Goal: Task Accomplishment & Management: Complete application form

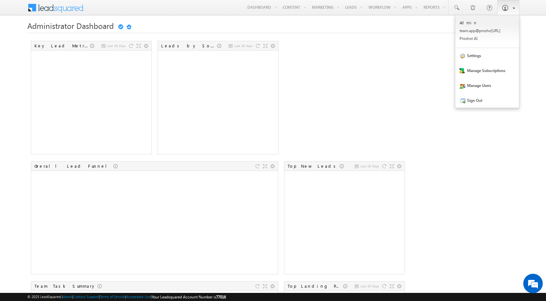
click at [505, 10] on span at bounding box center [504, 8] width 6 height 6
click at [484, 58] on link "Settings" at bounding box center [487, 55] width 64 height 15
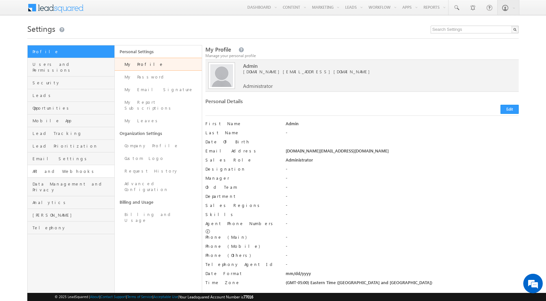
click at [57, 169] on span "API and Webhooks" at bounding box center [72, 172] width 80 height 6
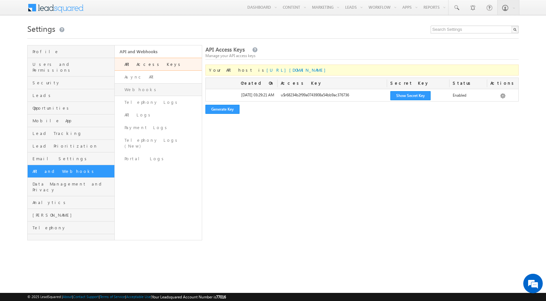
click at [149, 86] on link "Webhooks" at bounding box center [158, 89] width 87 height 13
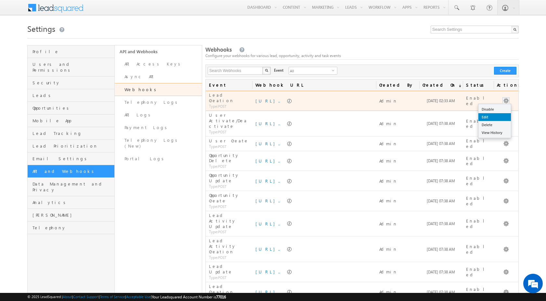
click at [491, 116] on link "Edit" at bounding box center [494, 117] width 32 height 8
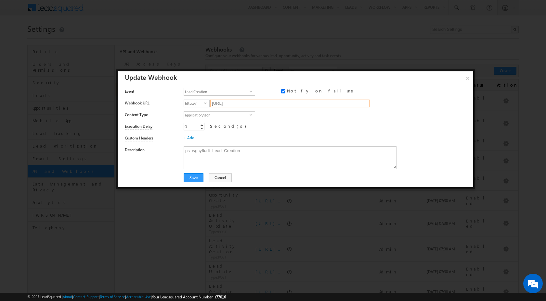
click at [244, 104] on input "esapi.proshort.ai/crm-service/webhook/LEADSQUARED?c_id=wgcy6udt&module=Leads&op…" at bounding box center [289, 104] width 159 height 8
paste input "https://07347045ce33.ngrok-free.app"
type input "07347045ce33.ngrok-free.app/crm-service/webhook/LEADSQUARED?c_id=wgcy6udt&modul…"
click at [188, 178] on button "Save" at bounding box center [193, 177] width 20 height 9
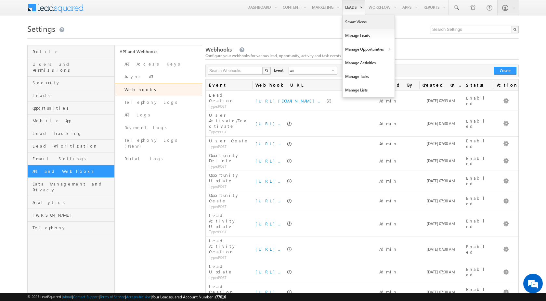
click at [349, 21] on link "Smart Views" at bounding box center [368, 22] width 52 height 14
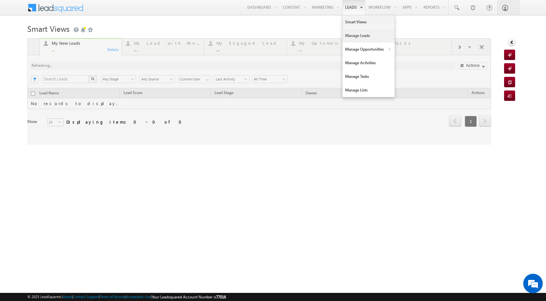
click at [352, 33] on link "Manage Leads" at bounding box center [368, 36] width 52 height 14
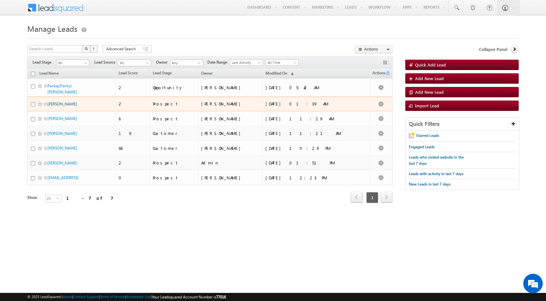
click at [59, 102] on link "[PERSON_NAME]" at bounding box center [62, 104] width 30 height 5
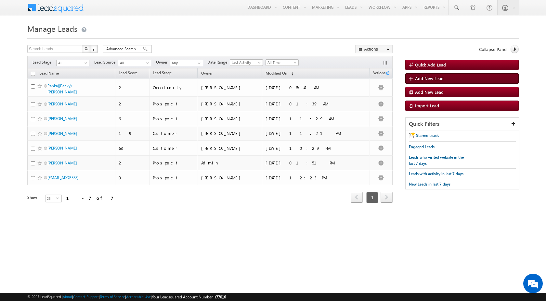
click at [425, 79] on span "Add New Lead" at bounding box center [429, 79] width 29 height 6
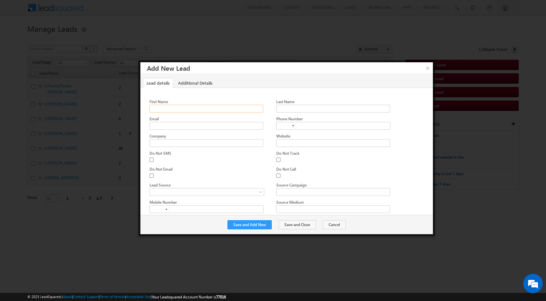
click at [228, 111] on input "First Name" at bounding box center [206, 109] width 114 height 8
type input "Eden"
click at [279, 107] on input "Last Name" at bounding box center [333, 109] width 114 height 8
type input "Hazard"
click at [254, 223] on button "Save and Add New" at bounding box center [249, 224] width 44 height 9
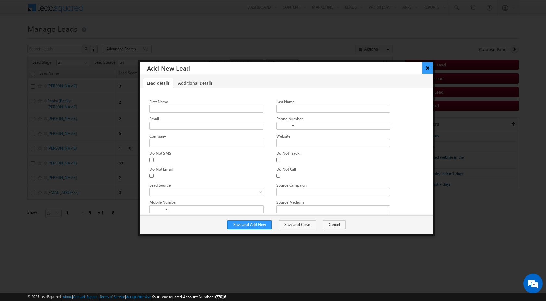
click at [423, 70] on button "×" at bounding box center [427, 67] width 11 height 11
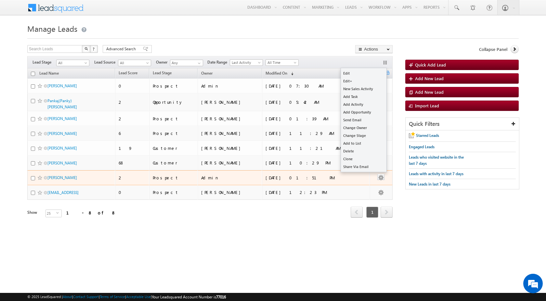
click at [382, 175] on button "button" at bounding box center [380, 178] width 6 height 6
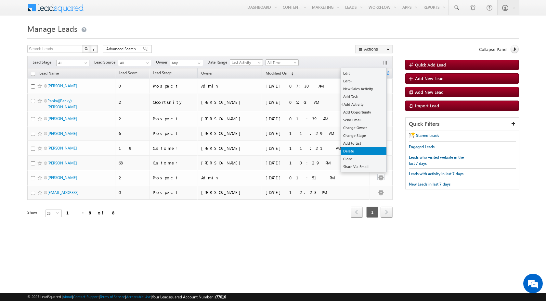
click at [356, 151] on link "Delete" at bounding box center [363, 151] width 45 height 8
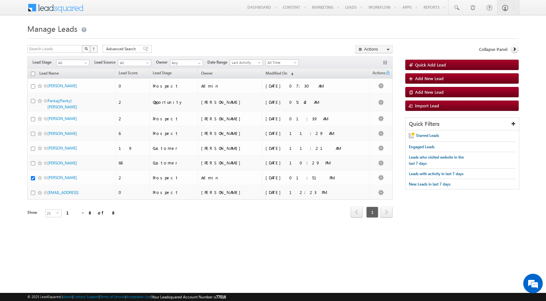
checkbox input "true"
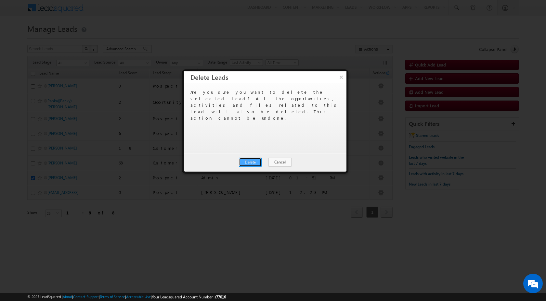
click at [255, 163] on button "Delete" at bounding box center [250, 162] width 23 height 9
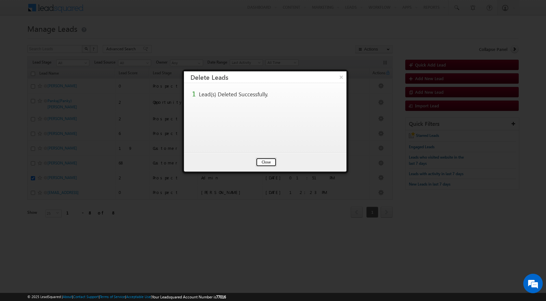
click at [259, 163] on button "Close" at bounding box center [266, 162] width 21 height 9
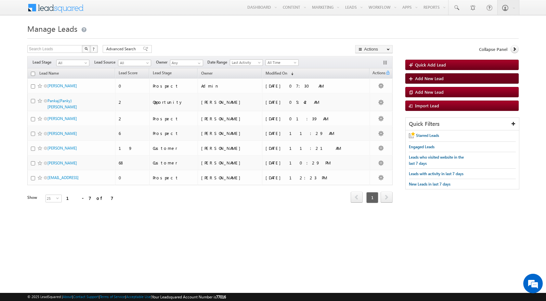
click at [444, 78] on link "Add New Lead" at bounding box center [461, 78] width 113 height 10
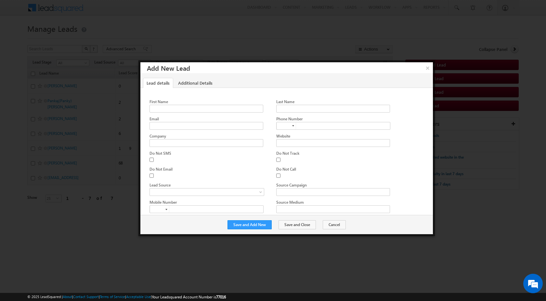
click at [227, 113] on div at bounding box center [287, 107] width 277 height 17
click at [226, 109] on input "First Name" at bounding box center [206, 109] width 114 height 8
type input "Ardaddd"
click at [281, 109] on input "Last Name" at bounding box center [333, 109] width 114 height 8
type input "Guleeer"
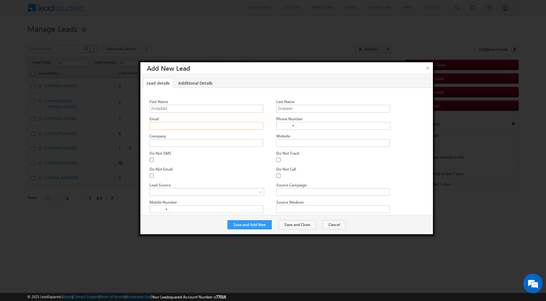
click at [237, 124] on input "Email" at bounding box center [206, 126] width 114 height 8
type input "[EMAIL_ADDRESS]"
click at [220, 167] on div "Do Not Email" at bounding box center [206, 169] width 114 height 6
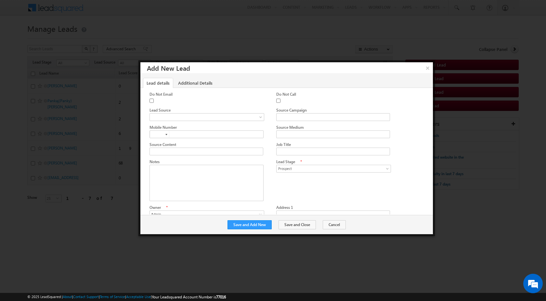
scroll to position [184, 0]
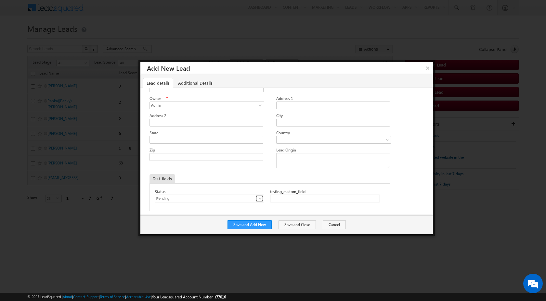
click at [256, 195] on link at bounding box center [259, 198] width 8 height 6
click at [236, 209] on link "Approved" at bounding box center [210, 212] width 110 height 7
type input "Approved"
click at [181, 87] on div at bounding box center [287, 73] width 277 height 46
click at [182, 86] on link "Additional Details" at bounding box center [195, 83] width 42 height 10
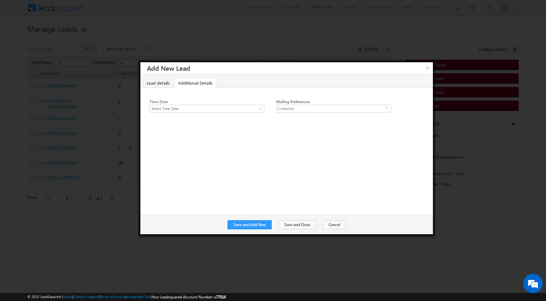
scroll to position [0, 0]
click at [155, 85] on link "Lead details" at bounding box center [158, 83] width 30 height 10
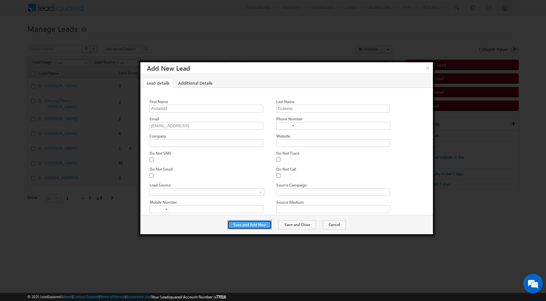
click at [240, 226] on button "Save and Add New" at bounding box center [249, 224] width 44 height 9
click at [426, 69] on button "×" at bounding box center [427, 67] width 11 height 11
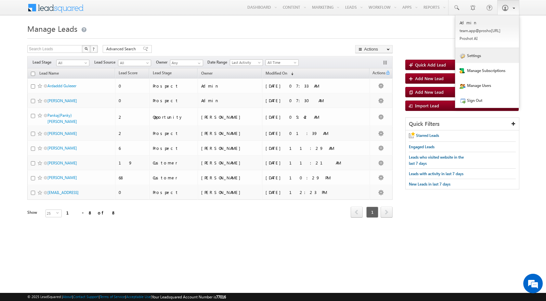
click at [480, 61] on link "Settings" at bounding box center [487, 55] width 64 height 15
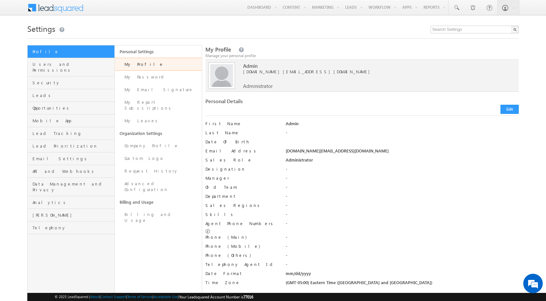
click at [55, 165] on p "Configure email categories and notification templates" at bounding box center [74, 168] width 81 height 14
click at [56, 169] on span "API and Webhooks" at bounding box center [72, 172] width 80 height 6
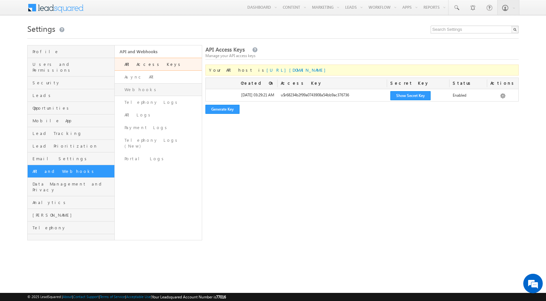
click at [145, 89] on link "Webhooks" at bounding box center [158, 89] width 87 height 13
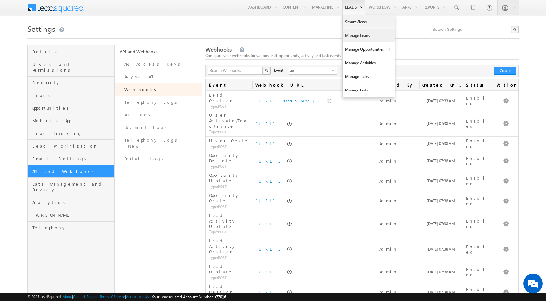
click at [353, 36] on link "Manage Leads" at bounding box center [368, 36] width 52 height 14
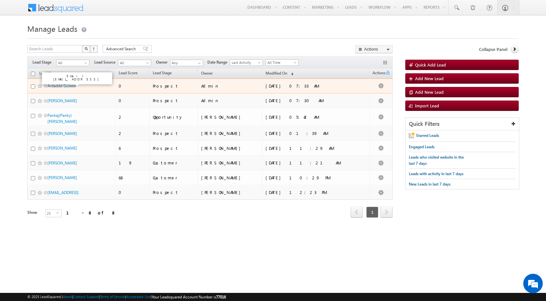
click at [70, 88] on link "Ardaddd Guleeer" at bounding box center [61, 85] width 29 height 5
click at [33, 86] on input "checkbox" at bounding box center [33, 86] width 4 height 4
click at [32, 87] on input "checkbox" at bounding box center [33, 86] width 4 height 4
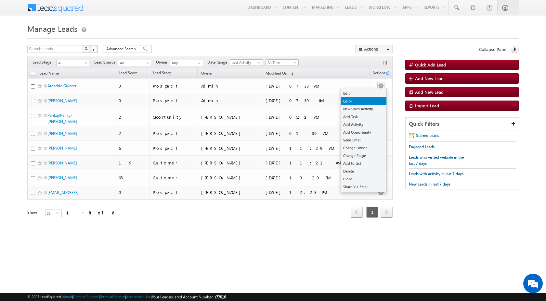
click at [360, 100] on link "Edit+" at bounding box center [363, 101] width 45 height 8
click at [356, 172] on link "Delete" at bounding box center [363, 172] width 45 height 8
checkbox input "true"
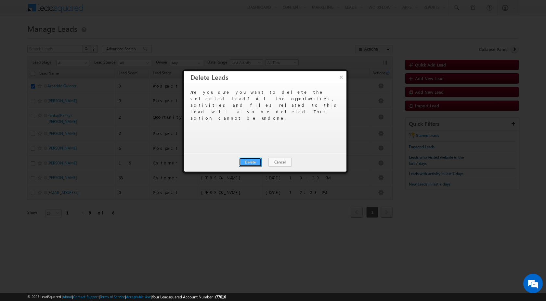
click at [257, 163] on button "Delete" at bounding box center [250, 162] width 23 height 9
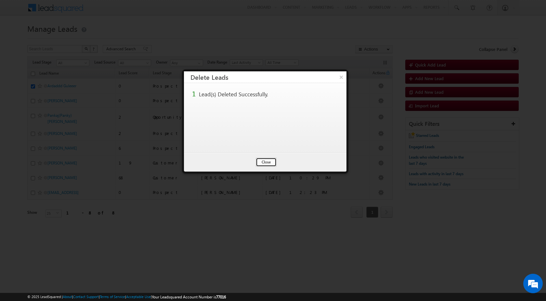
click at [265, 165] on button "Close" at bounding box center [266, 162] width 21 height 9
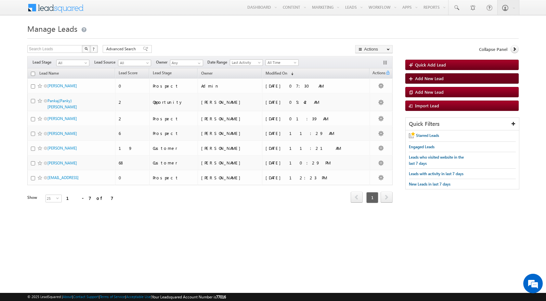
click at [472, 77] on link "Add New Lead" at bounding box center [461, 78] width 113 height 10
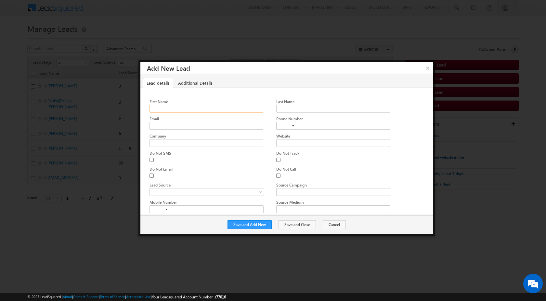
click at [249, 111] on input "First Name" at bounding box center [206, 109] width 114 height 8
type input "Ardaaaa"
click at [353, 107] on input "Last Name" at bounding box center [333, 109] width 114 height 8
type input "Ardaaaaaa"
click at [225, 126] on input "Email" at bounding box center [206, 126] width 114 height 8
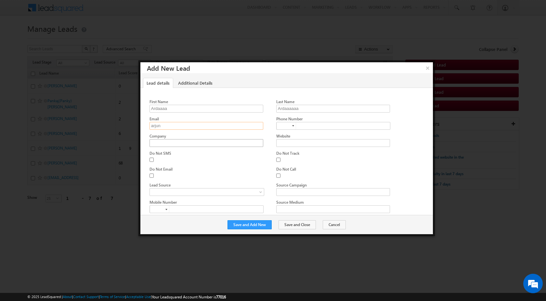
type input "[EMAIL_ADDRESS]"
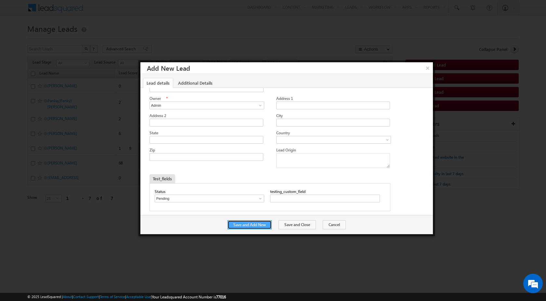
click at [270, 223] on button "Save and Add New" at bounding box center [249, 224] width 44 height 9
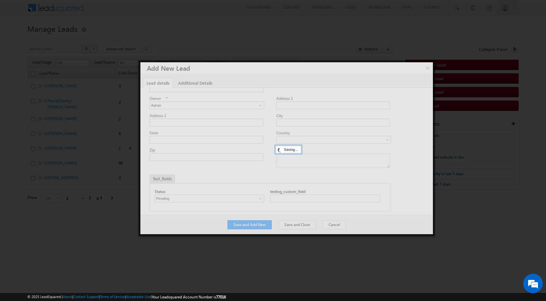
scroll to position [0, 0]
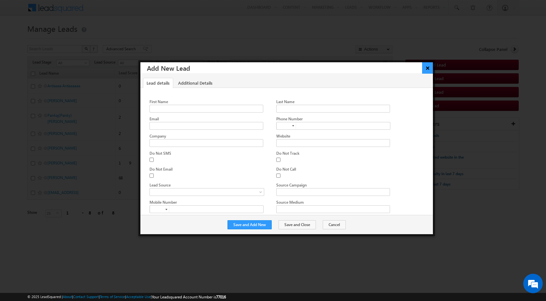
click at [428, 70] on button "×" at bounding box center [427, 67] width 11 height 11
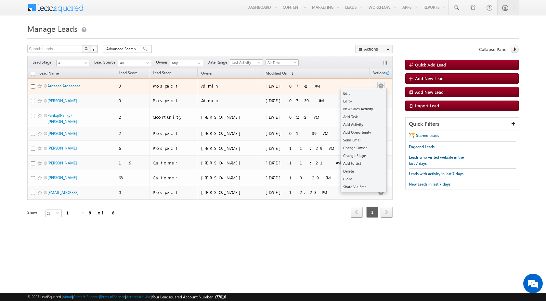
click at [378, 87] on button "button" at bounding box center [380, 86] width 6 height 6
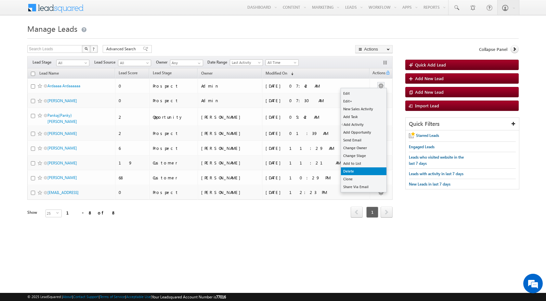
click at [351, 173] on link "Delete" at bounding box center [363, 172] width 45 height 8
checkbox input "true"
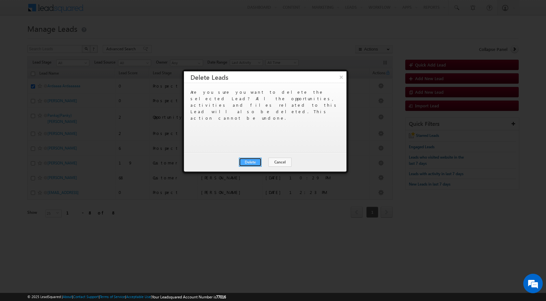
click at [258, 161] on button "Delete" at bounding box center [250, 162] width 23 height 9
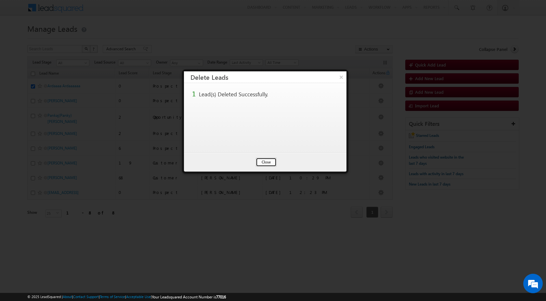
click at [260, 160] on button "Close" at bounding box center [266, 162] width 21 height 9
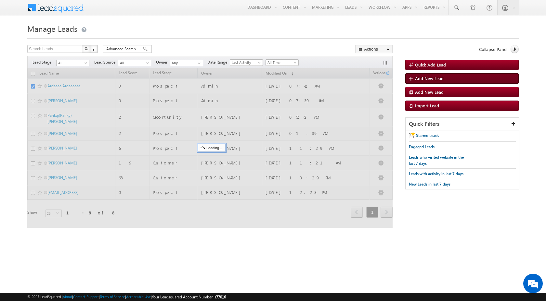
click at [425, 79] on span "Add New Lead" at bounding box center [429, 79] width 29 height 6
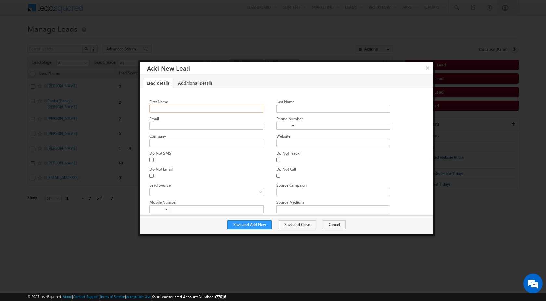
click at [196, 112] on input "First Name" at bounding box center [206, 109] width 114 height 8
type input "Turkey"
type input "Arda"
click at [302, 109] on input "Last Name" at bounding box center [333, 109] width 114 height 8
type input "Turkey Messi"
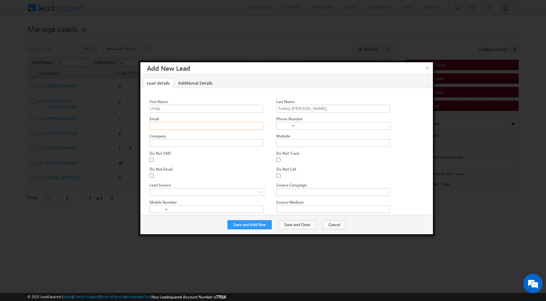
click at [255, 126] on input "Email" at bounding box center [206, 126] width 114 height 8
type input "[EMAIL_ADDRESS]"
click at [250, 226] on button "Save and Add New" at bounding box center [249, 224] width 44 height 9
click at [425, 71] on button "×" at bounding box center [427, 67] width 11 height 11
